Goal: Information Seeking & Learning: Stay updated

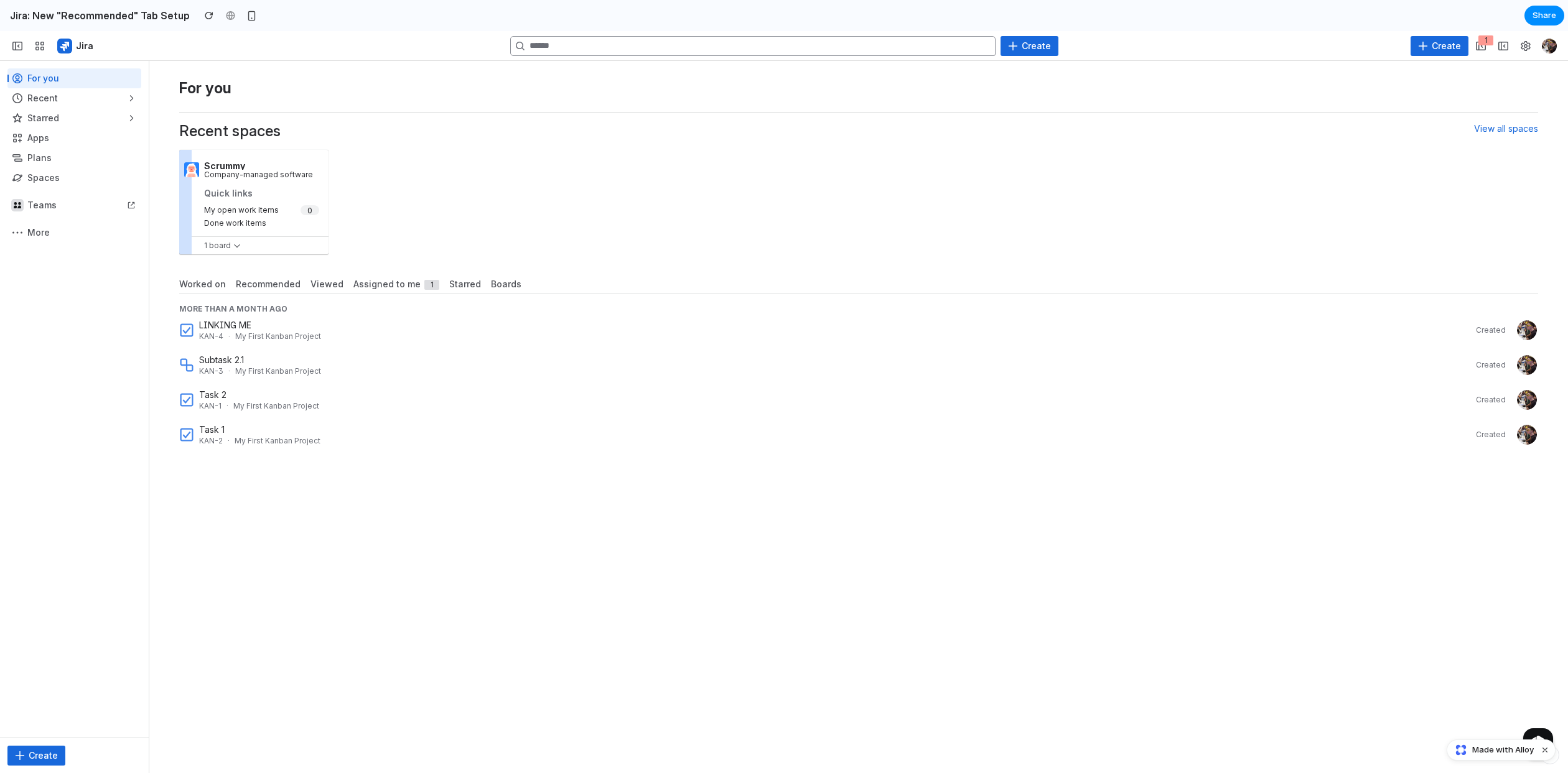
click at [399, 289] on span "Assigned to me 1" at bounding box center [396, 284] width 86 height 13
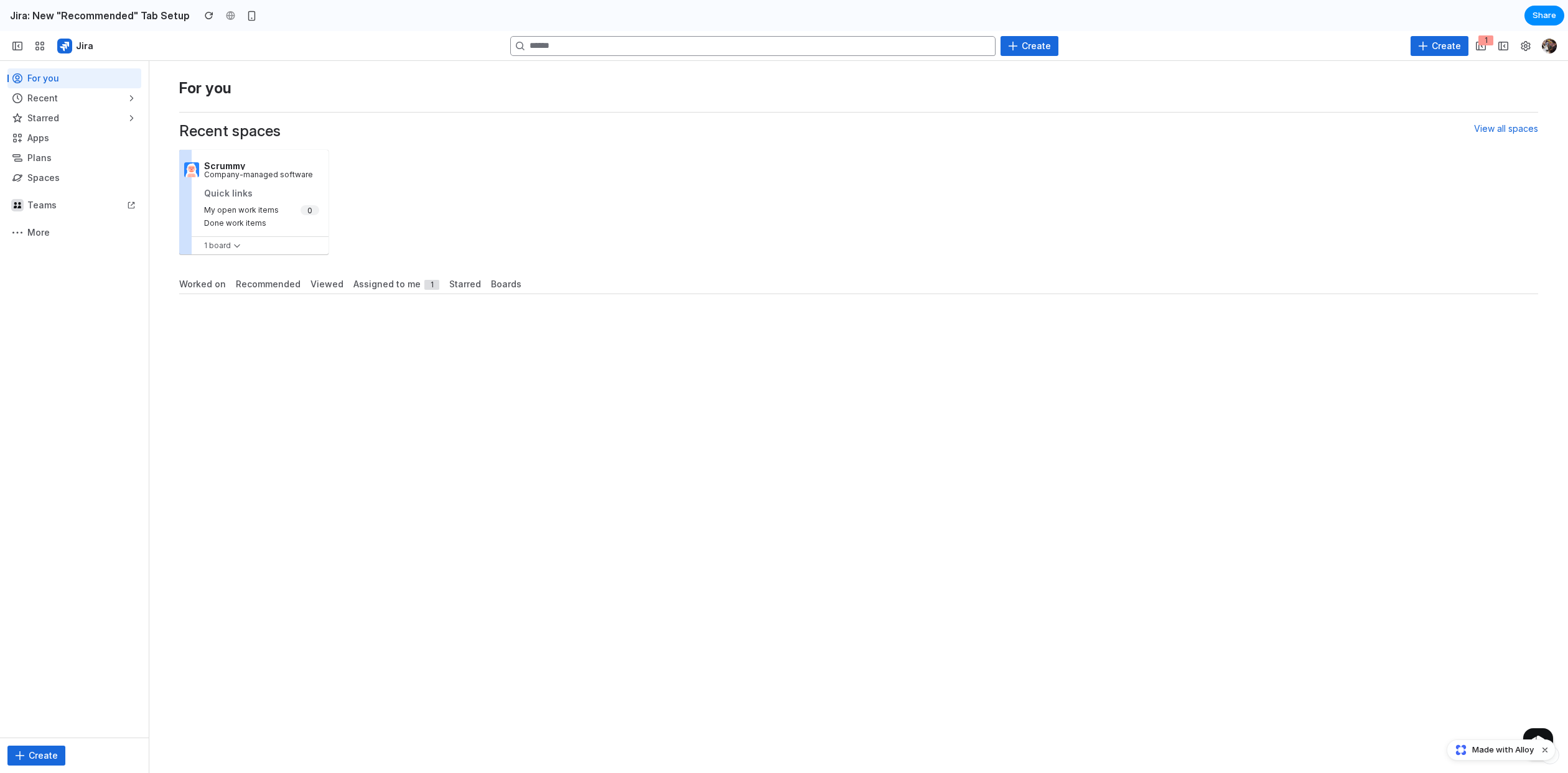
click at [187, 283] on span "Worked on" at bounding box center [203, 284] width 46 height 13
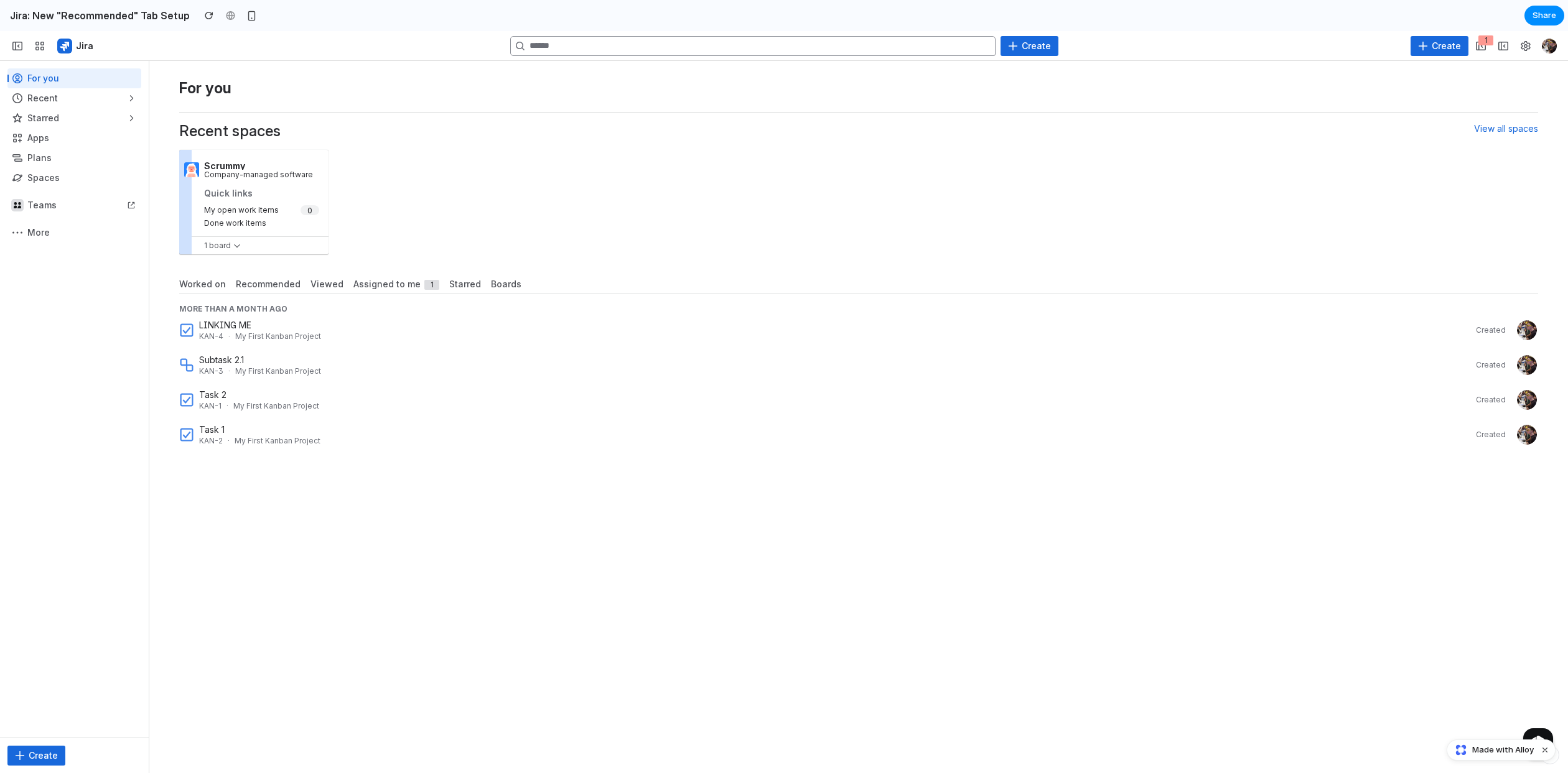
click at [332, 334] on small "KAN-4 · My First Kanban Project" at bounding box center [757, 336] width 1115 height 10
click at [379, 337] on small "KAN-4 · My First Kanban Project" at bounding box center [757, 336] width 1115 height 10
click at [282, 290] on span "Recommended" at bounding box center [268, 284] width 65 height 13
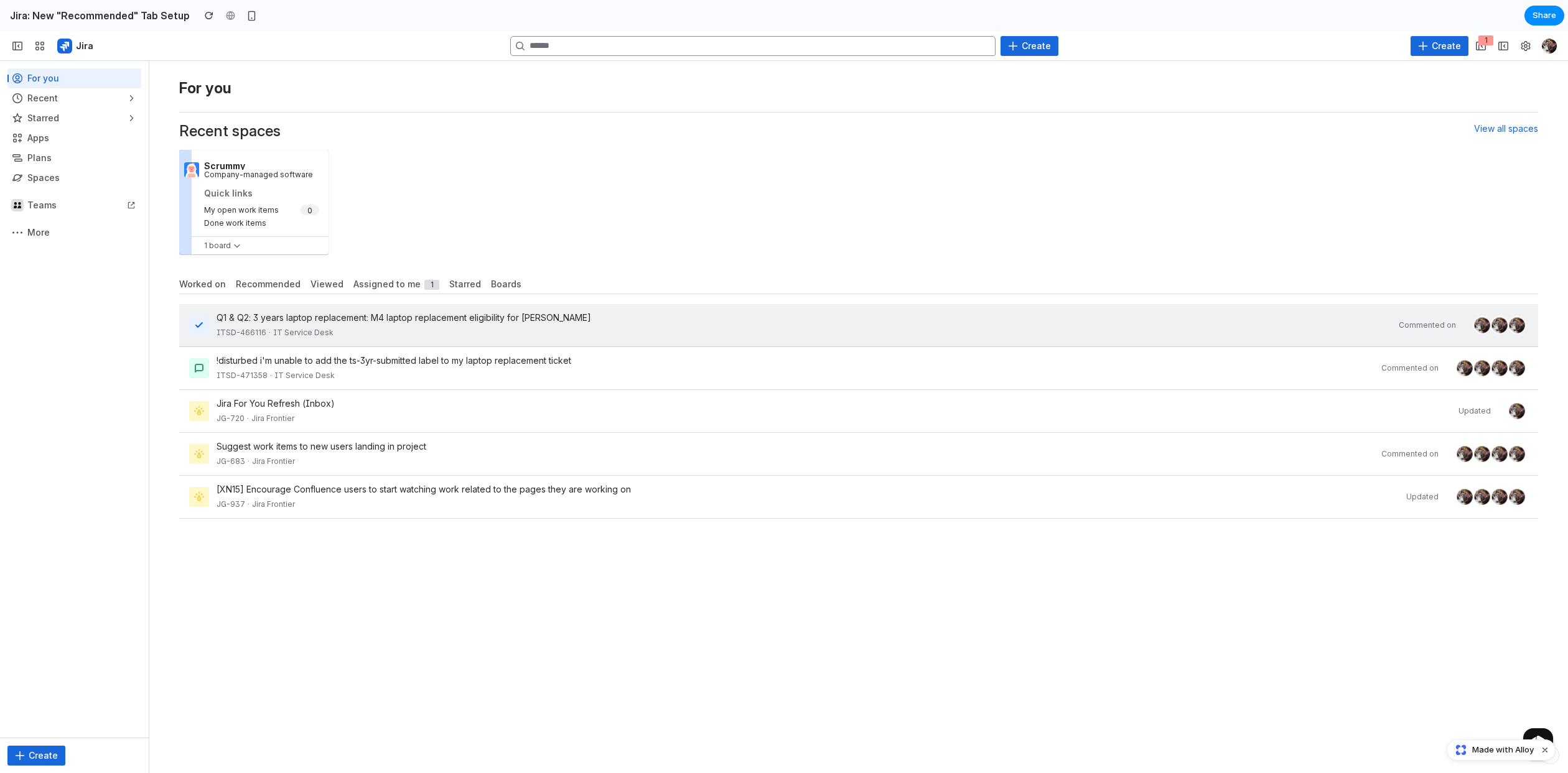
click at [349, 330] on div "ITSD-466116 · IT Service Desk" at bounding box center [804, 332] width 1175 height 13
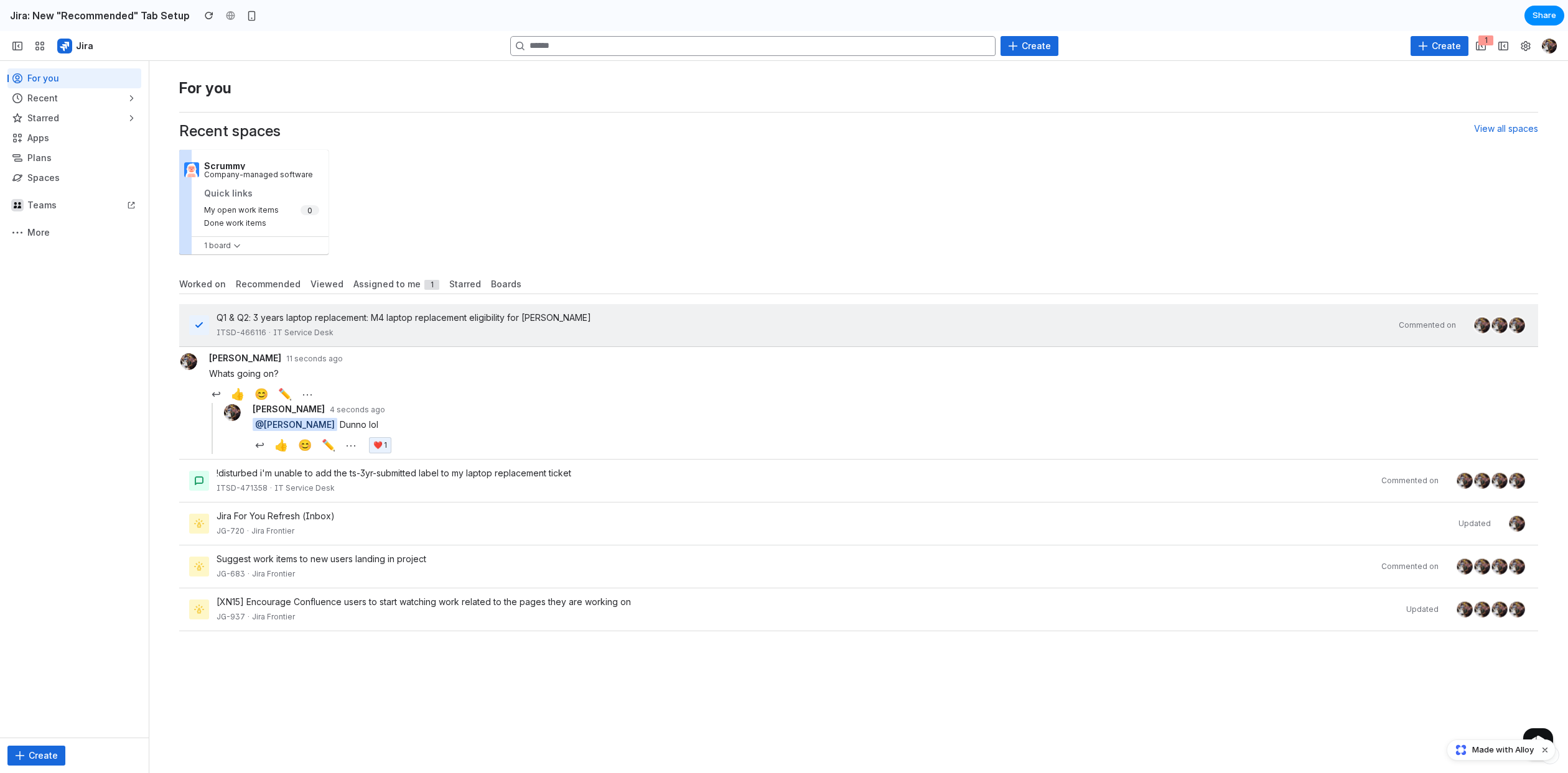
click at [375, 451] on span "❤️" at bounding box center [378, 445] width 9 height 13
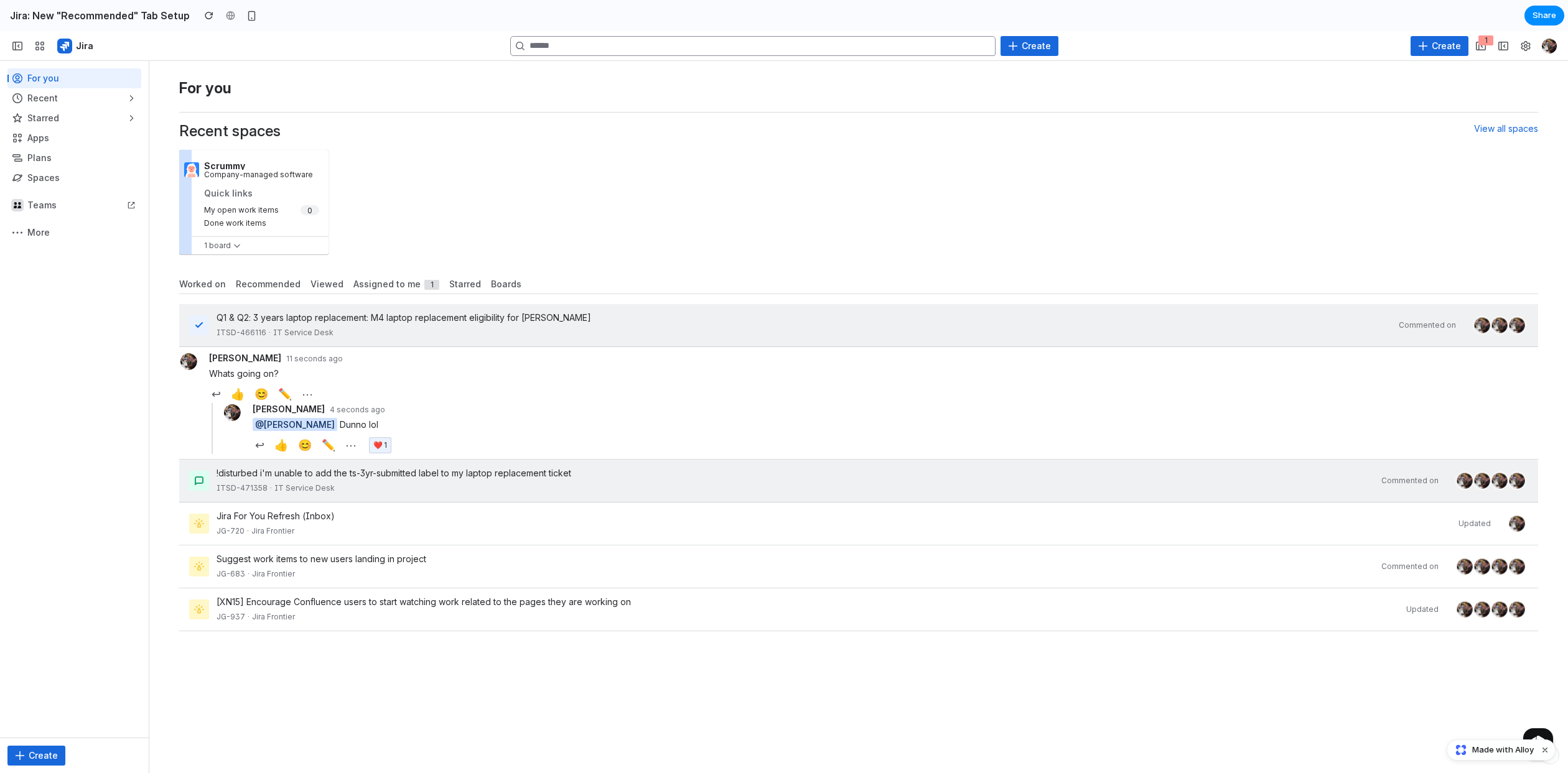
click at [431, 494] on div "ITSD-471358 · IT Service Desk" at bounding box center [795, 488] width 1157 height 13
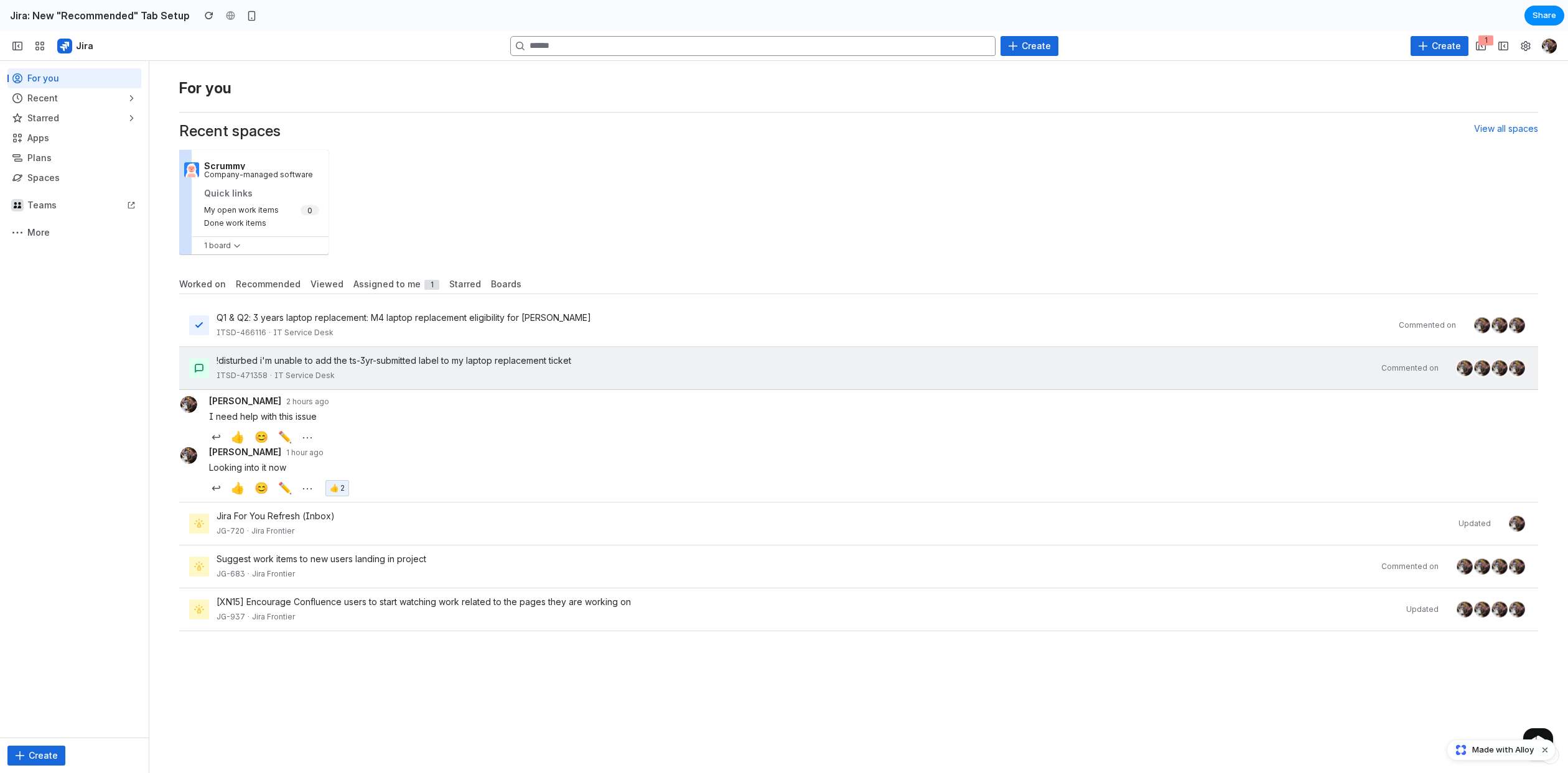
click at [547, 371] on div "ITSD-471358 · IT Service Desk" at bounding box center [795, 375] width 1157 height 13
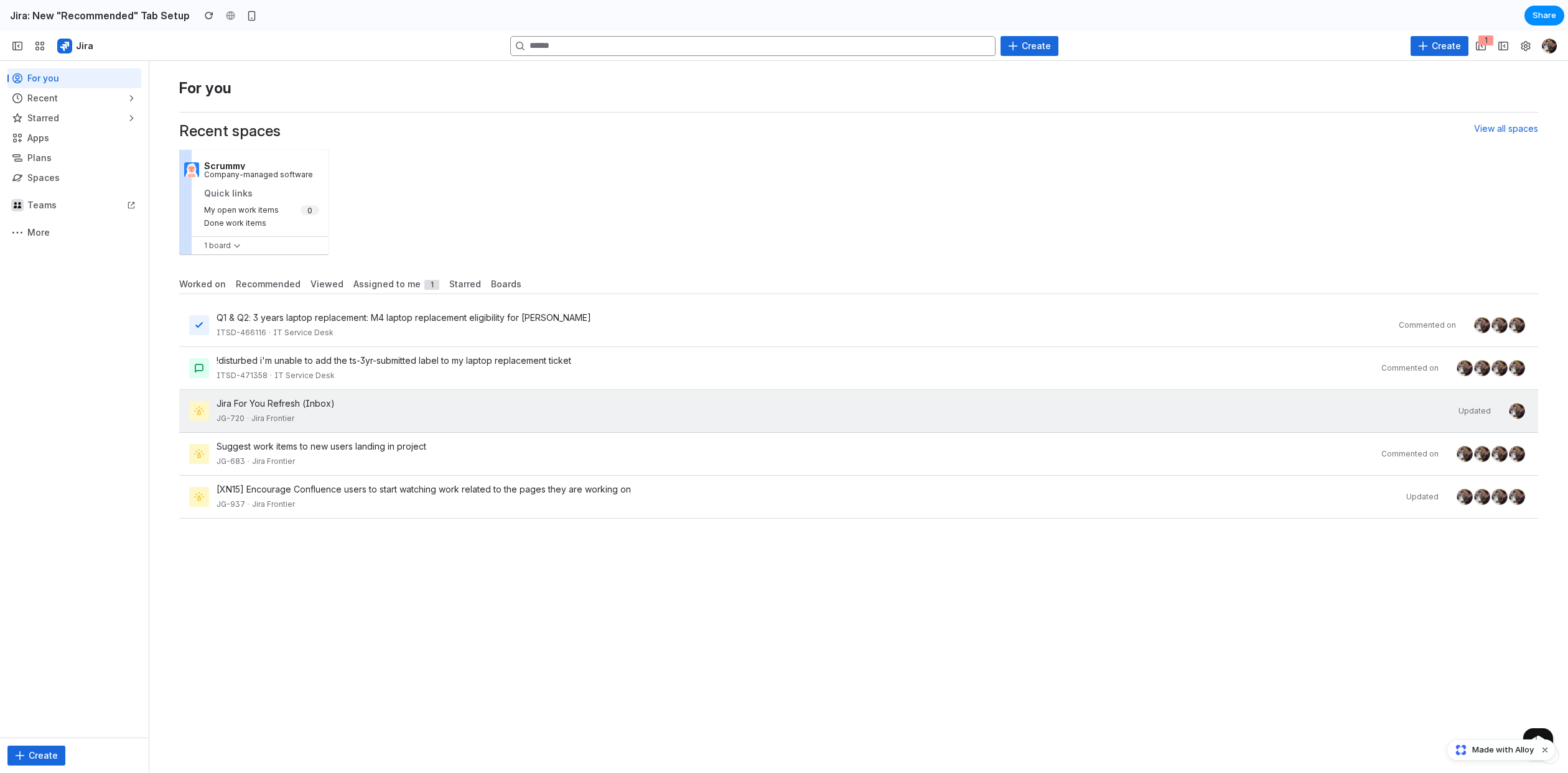
click at [549, 426] on div "Jira For You Refresh (Inbox) JG-720 · Jira Frontier Updated" at bounding box center [858, 411] width 1359 height 43
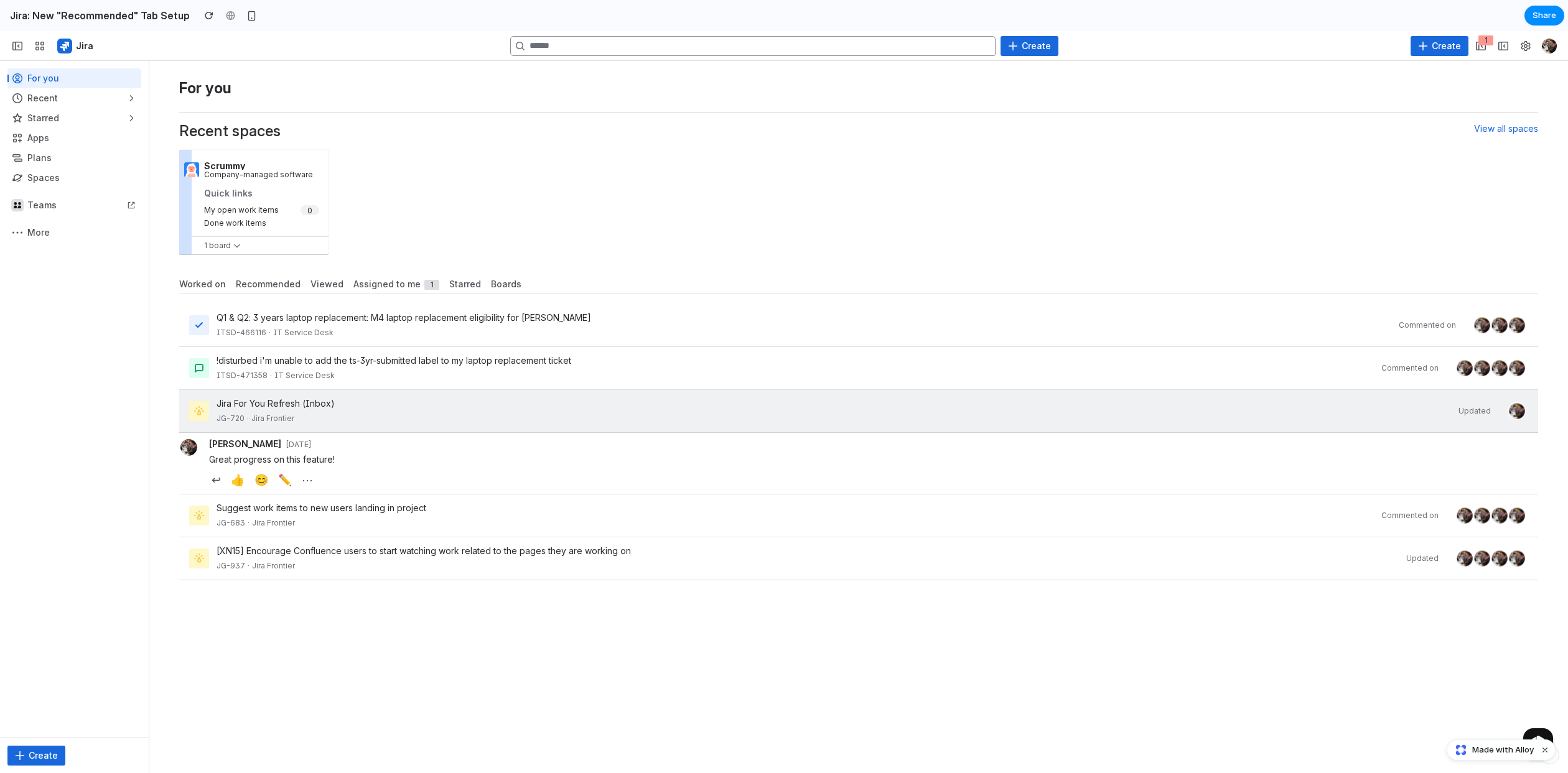
click at [279, 489] on button "✏️" at bounding box center [285, 480] width 19 height 18
click at [265, 489] on button "😊" at bounding box center [261, 480] width 19 height 18
click at [243, 489] on button "👍" at bounding box center [238, 480] width 19 height 18
click at [212, 489] on button "↩" at bounding box center [216, 480] width 15 height 18
click at [503, 486] on div "↩ 👍 😊 ✏️ ⋯" at bounding box center [874, 480] width 1329 height 18
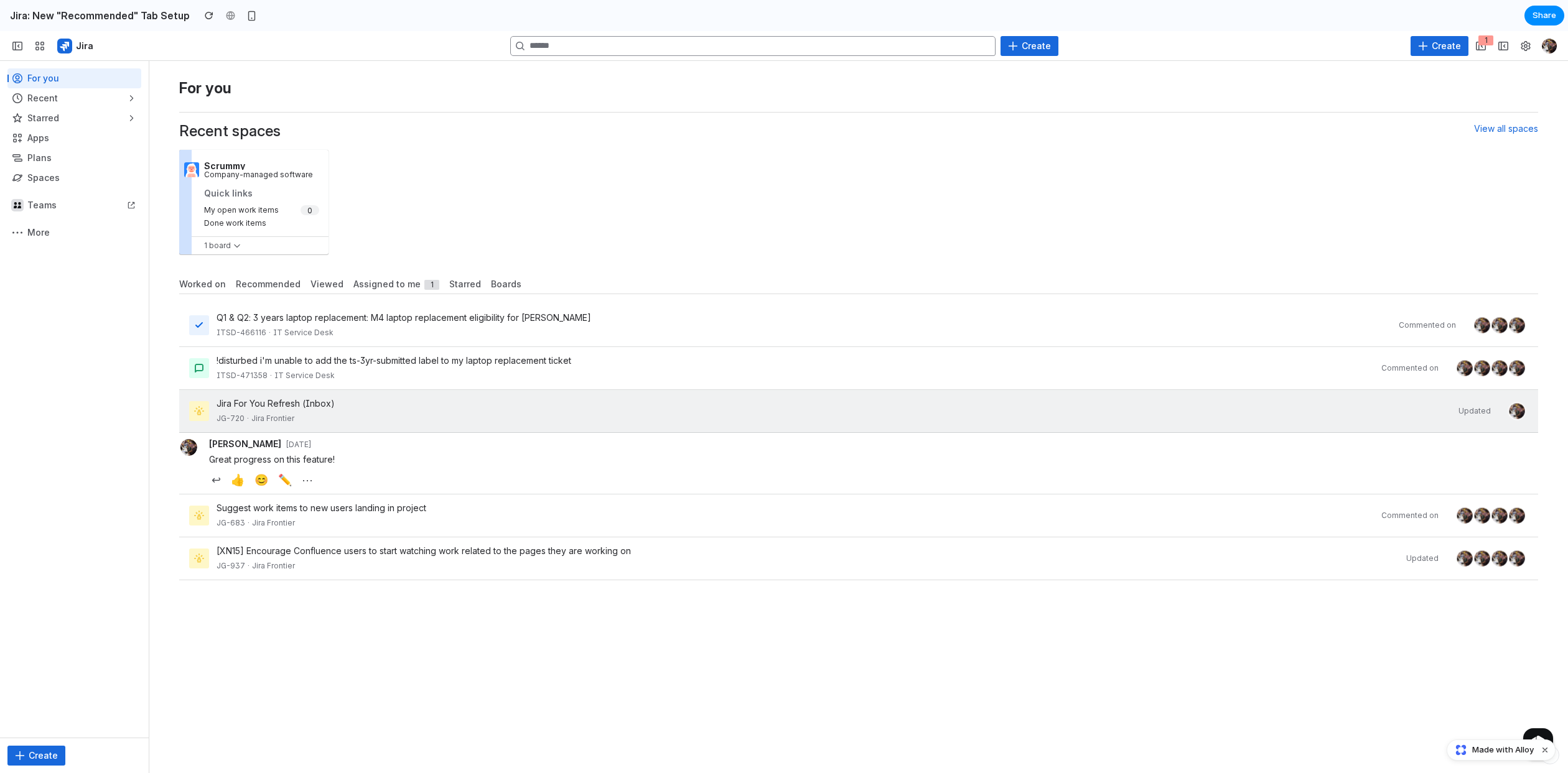
click at [81, 41] on span "Jira" at bounding box center [85, 46] width 17 height 13
click at [79, 48] on span "Jira" at bounding box center [85, 46] width 17 height 13
